Goal: Information Seeking & Learning: Learn about a topic

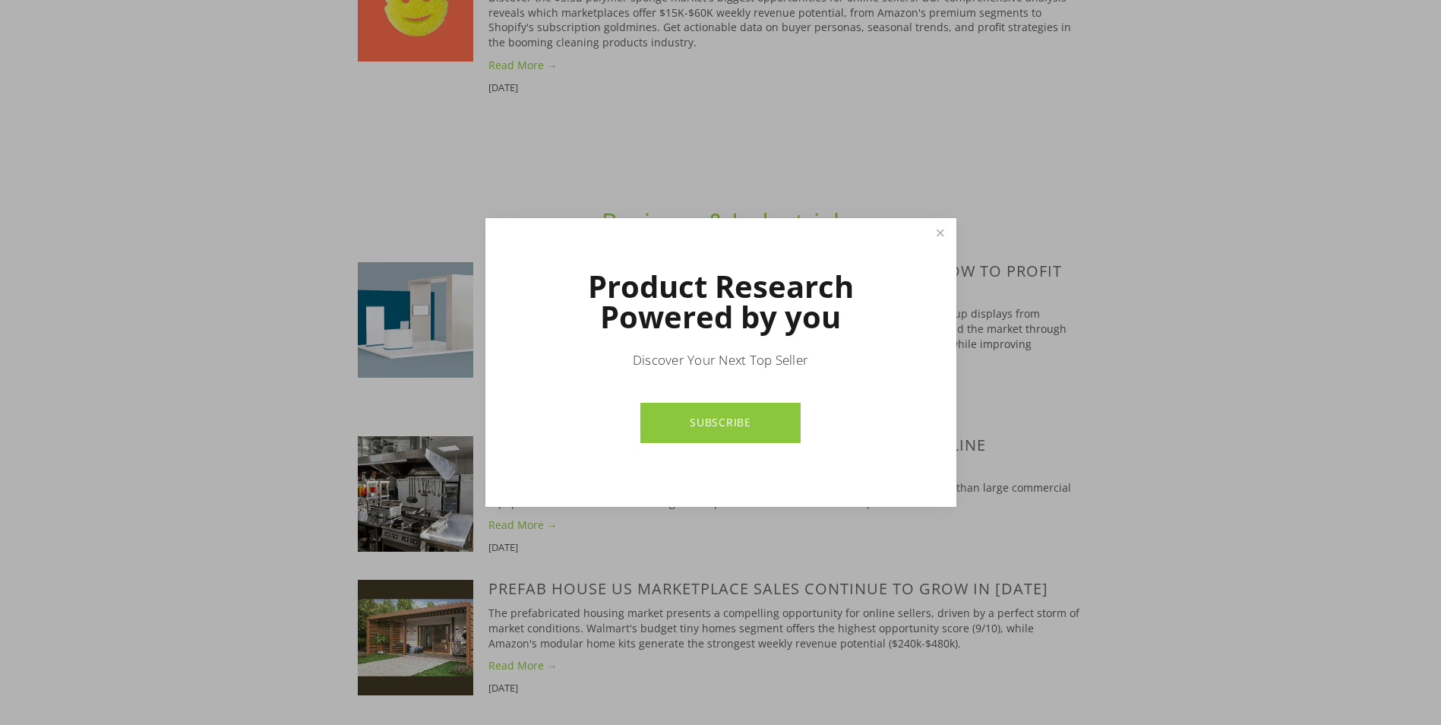
scroll to position [3418, 0]
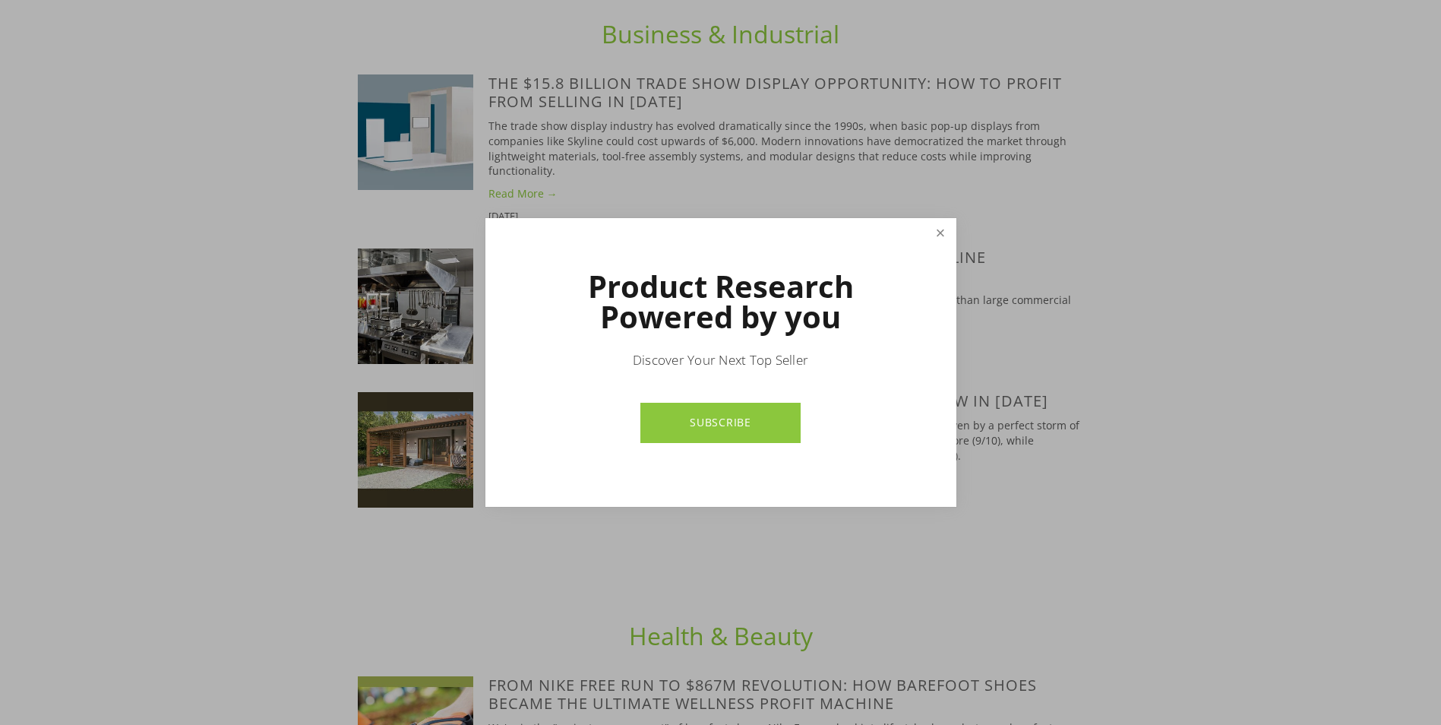
click at [943, 241] on link "Close" at bounding box center [940, 233] width 27 height 27
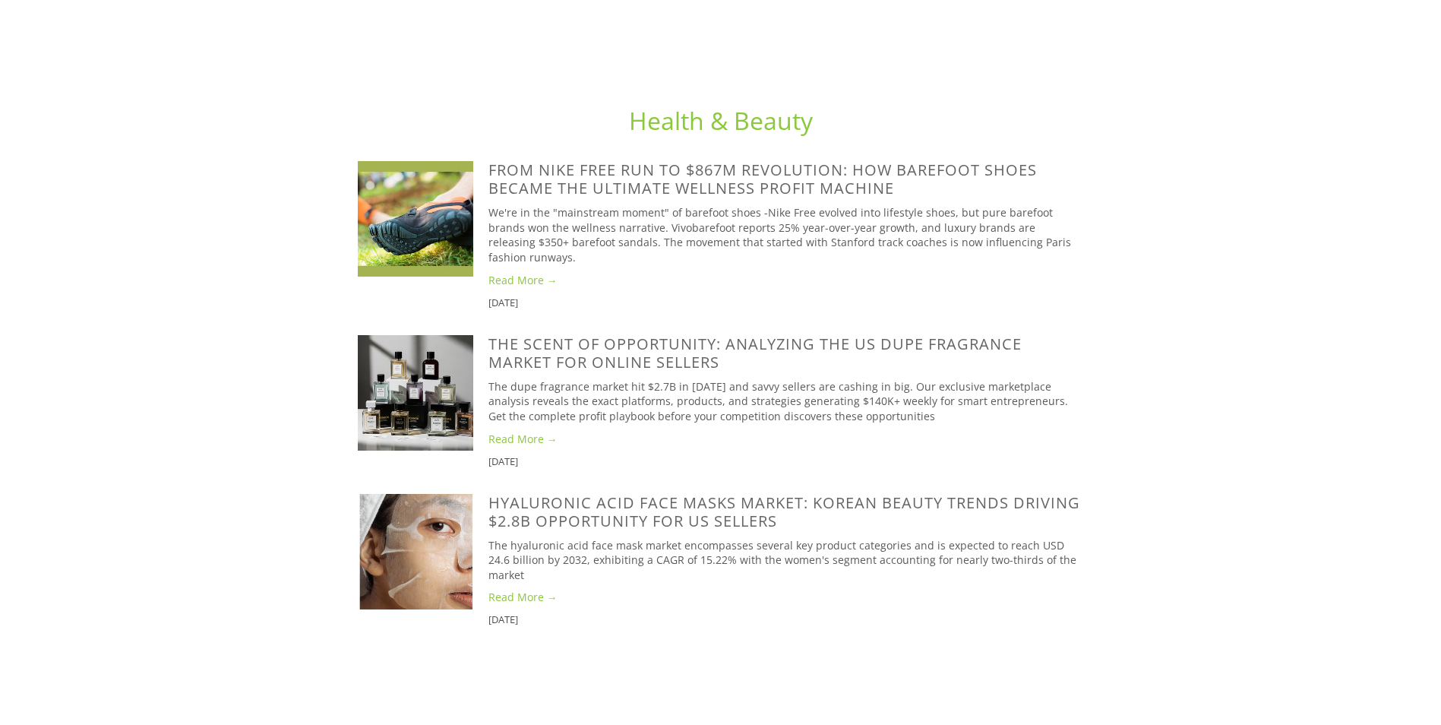
scroll to position [3906, 0]
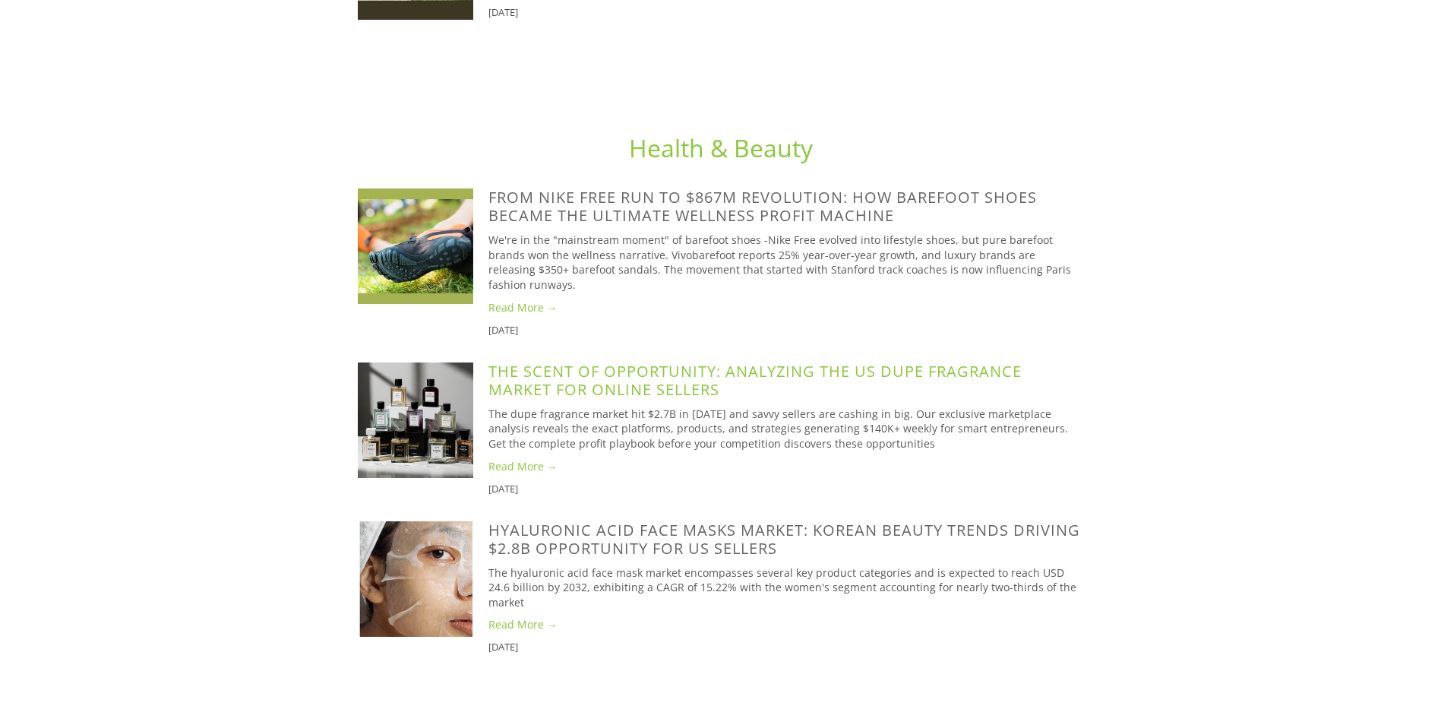
click at [847, 361] on link "The Scent of Opportunity: Analyzing the US Dupe Fragrance Market for Online Sel…" at bounding box center [754, 380] width 533 height 39
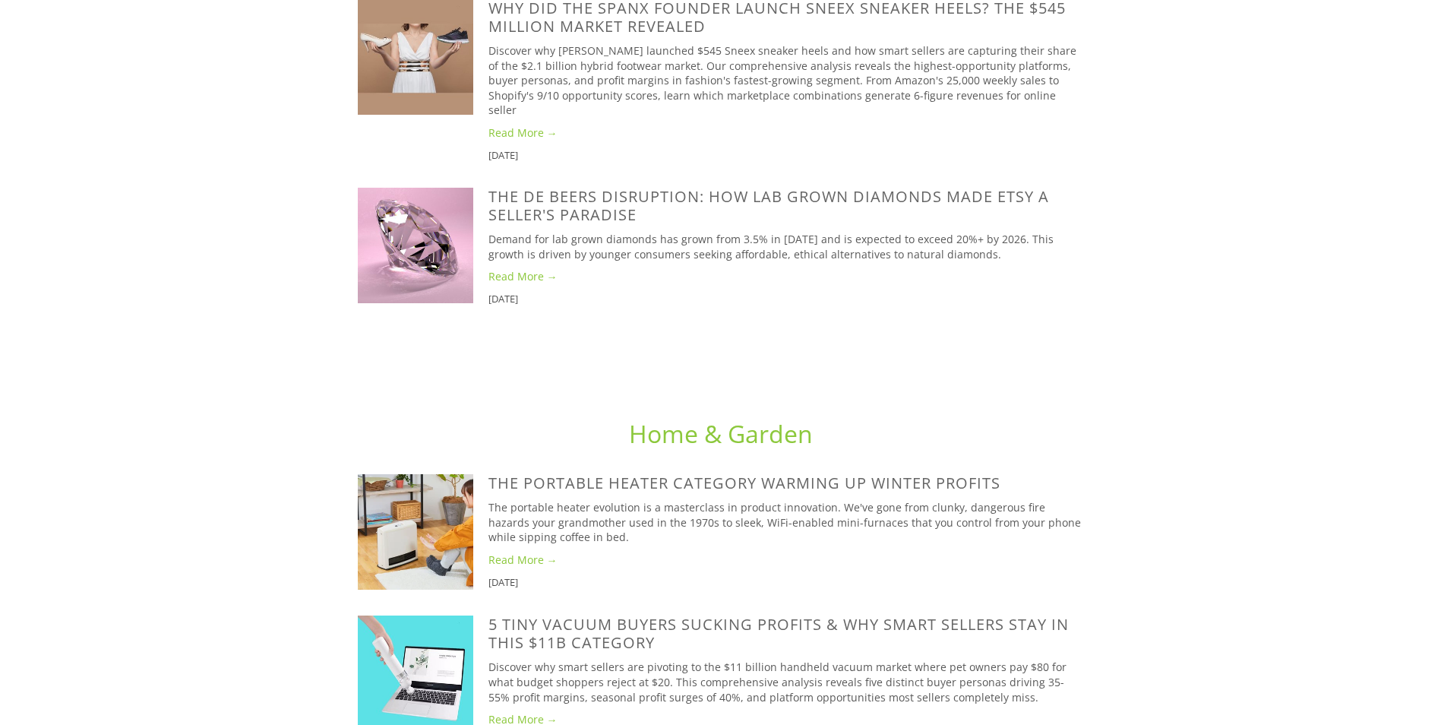
scroll to position [2614, 0]
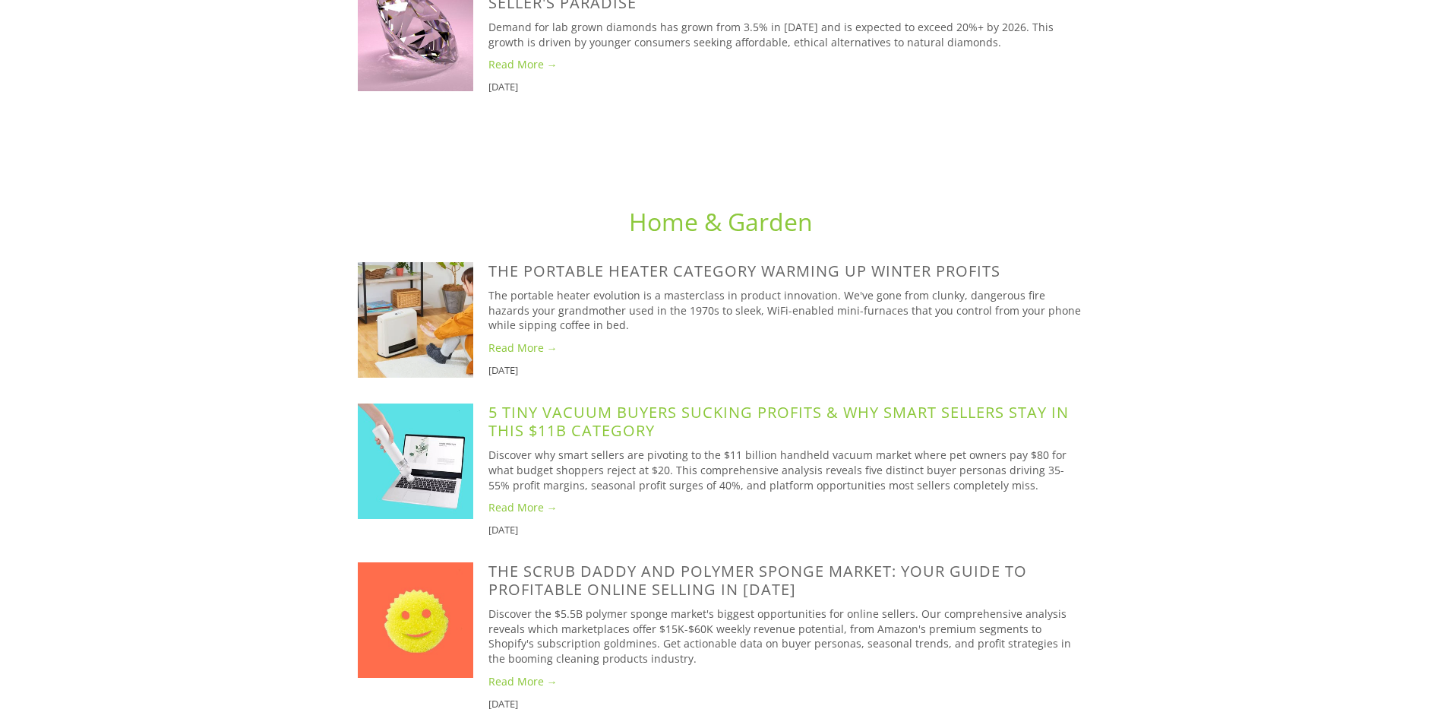
click at [855, 402] on link "5 Tiny Vacuum Buyers Sucking Profits & Why Smart Sellers stay in this $11B Cate…" at bounding box center [778, 421] width 580 height 39
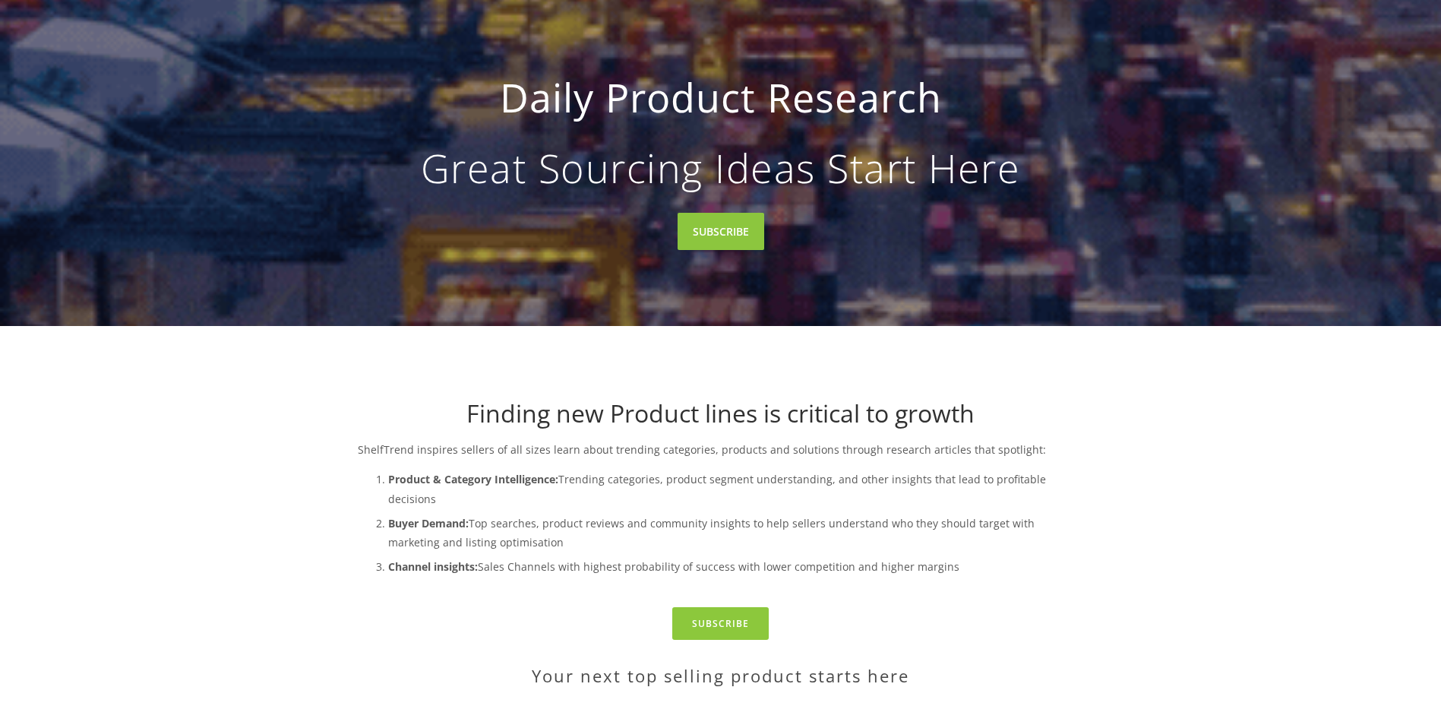
scroll to position [184, 0]
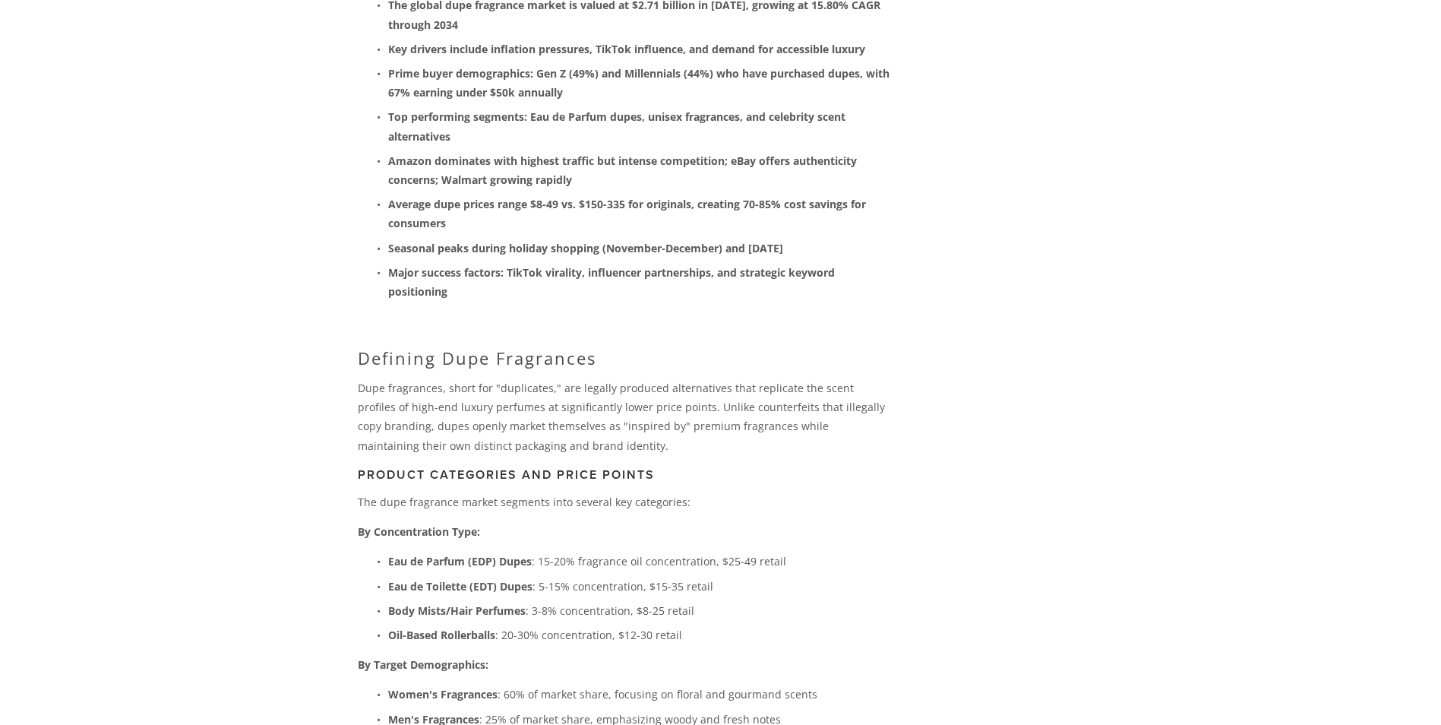
scroll to position [380, 0]
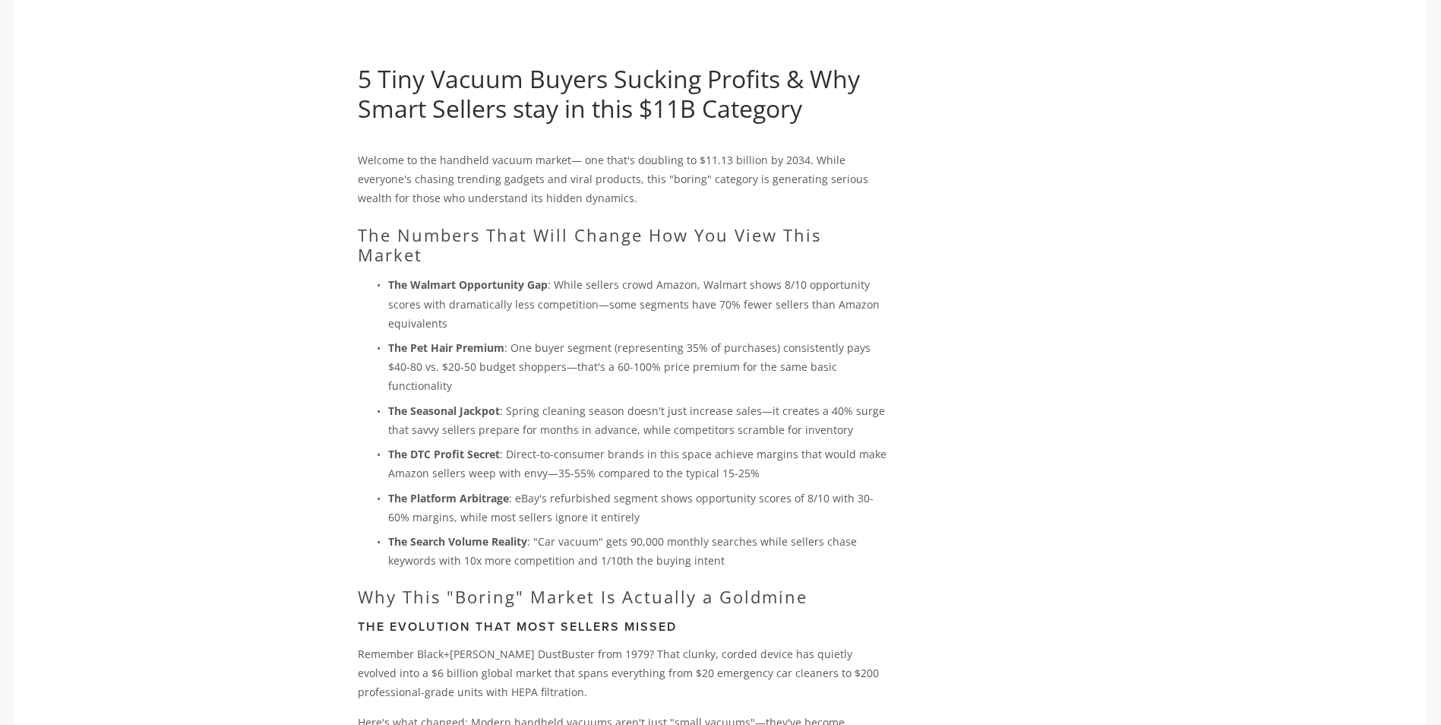
scroll to position [380, 0]
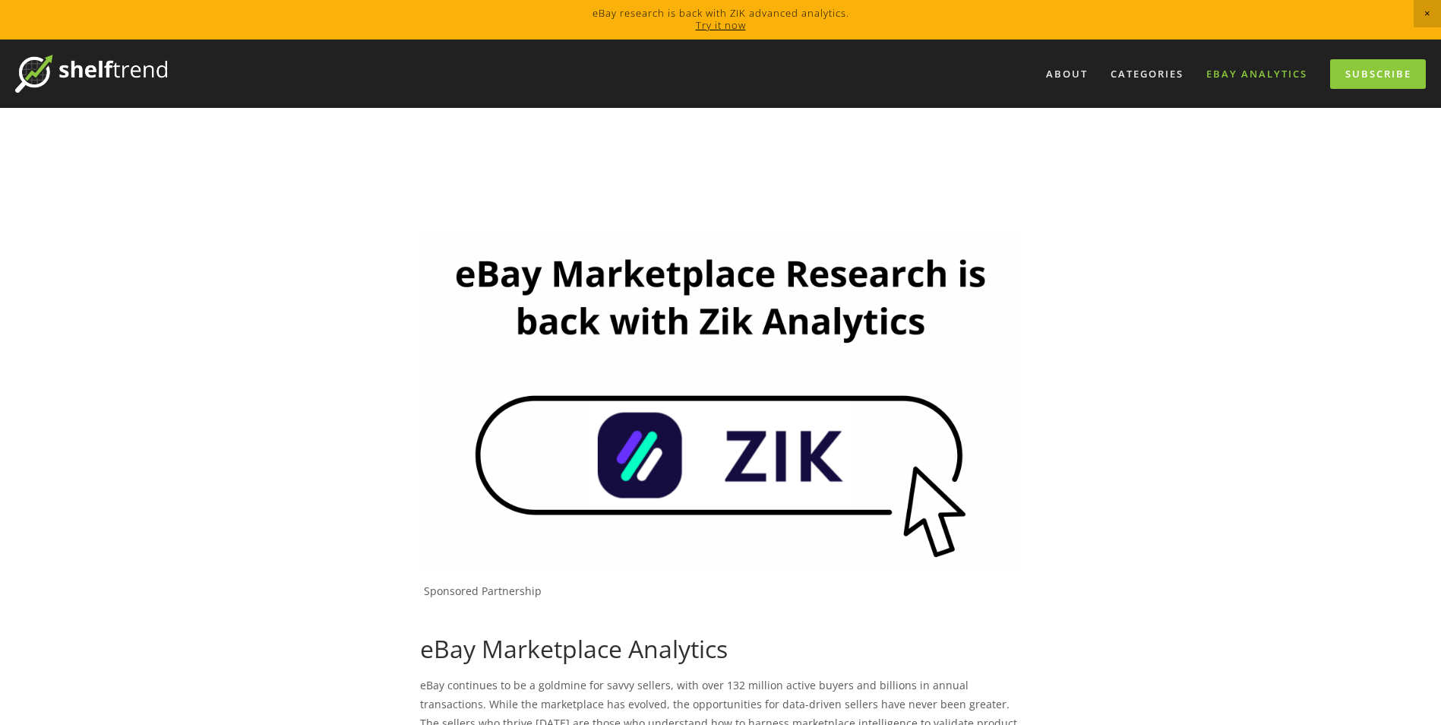
click at [937, 289] on img at bounding box center [720, 401] width 601 height 338
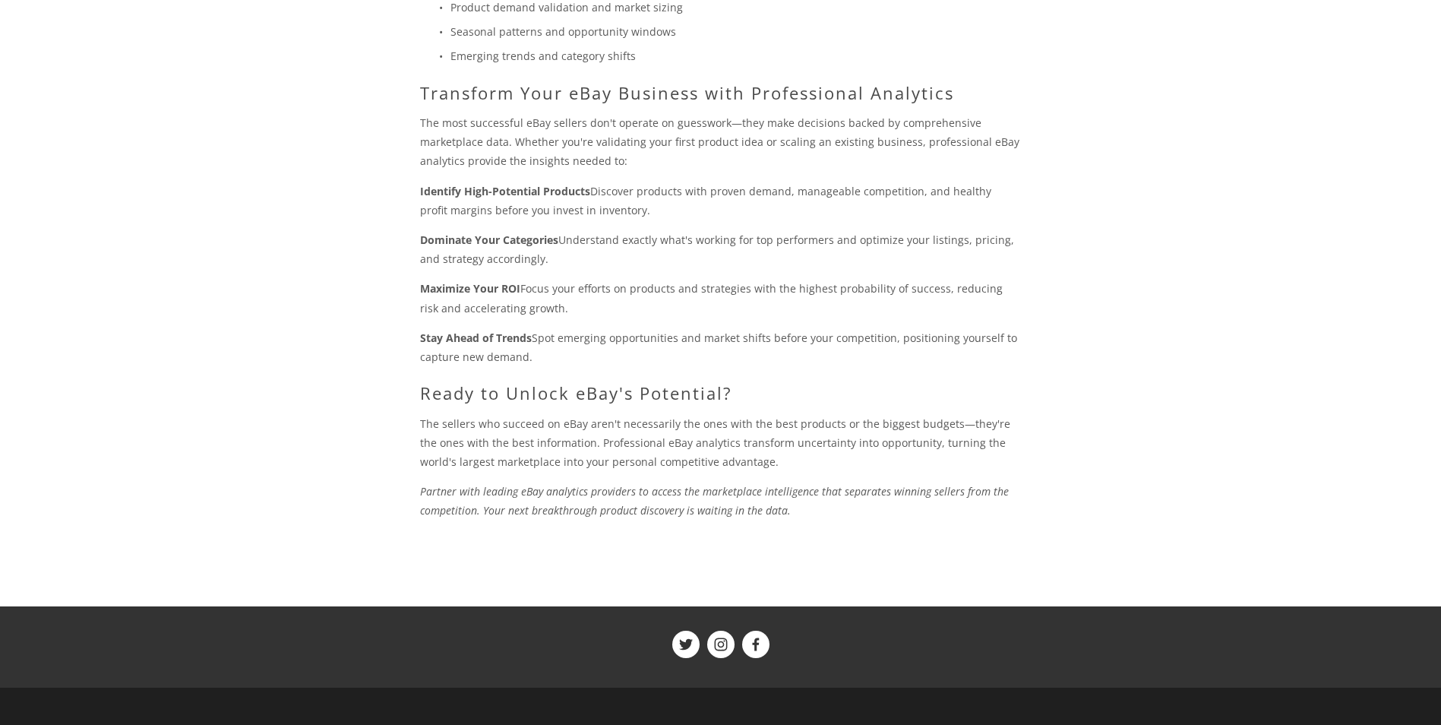
scroll to position [1235, 0]
